Goal: Find specific page/section: Find specific page/section

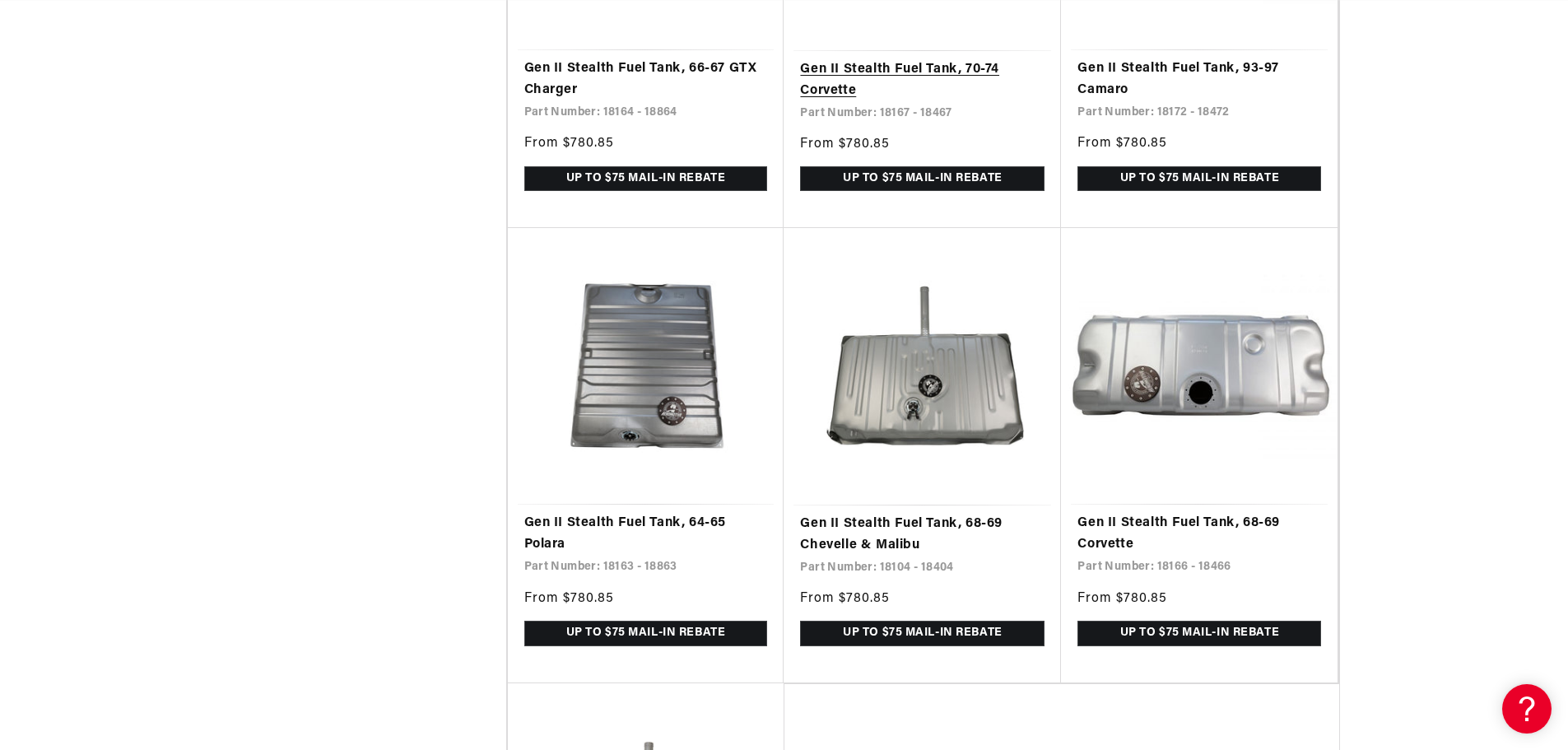
scroll to position [0, 1043]
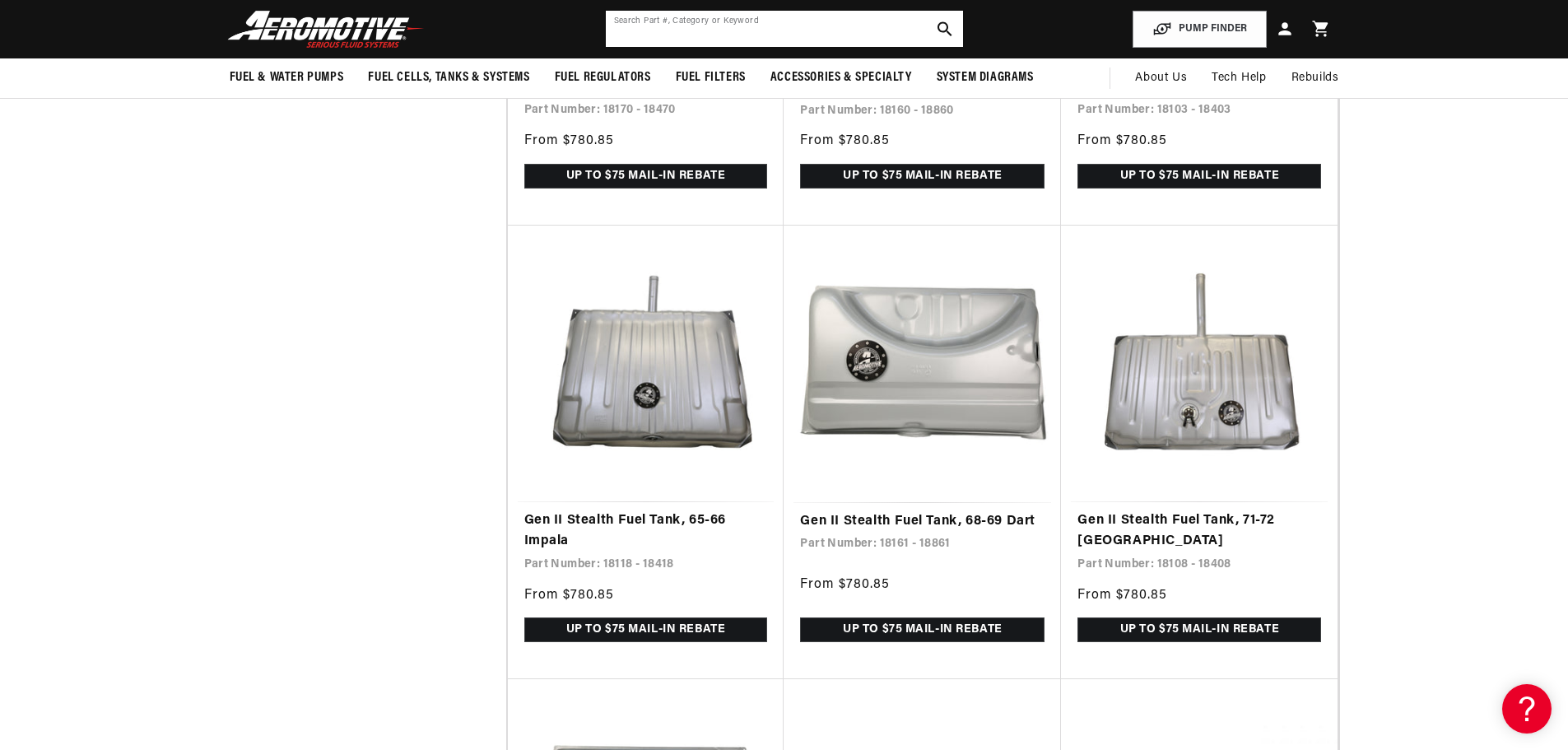
click at [759, 25] on input "text" at bounding box center [784, 29] width 357 height 36
type input "fairlane"
